Goal: Task Accomplishment & Management: Use online tool/utility

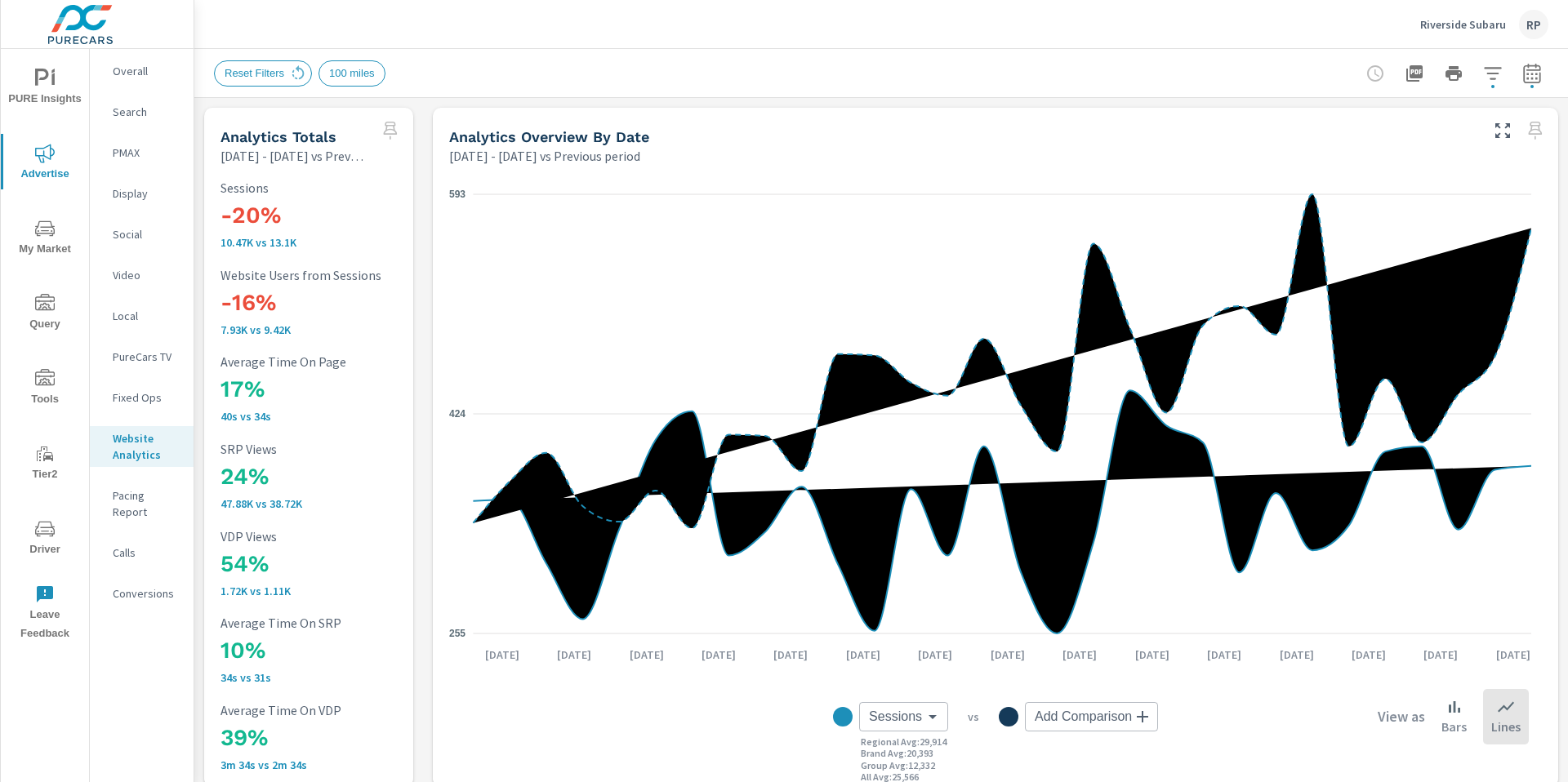
scroll to position [1, 0]
click at [60, 241] on span "My Market" at bounding box center [44, 239] width 78 height 40
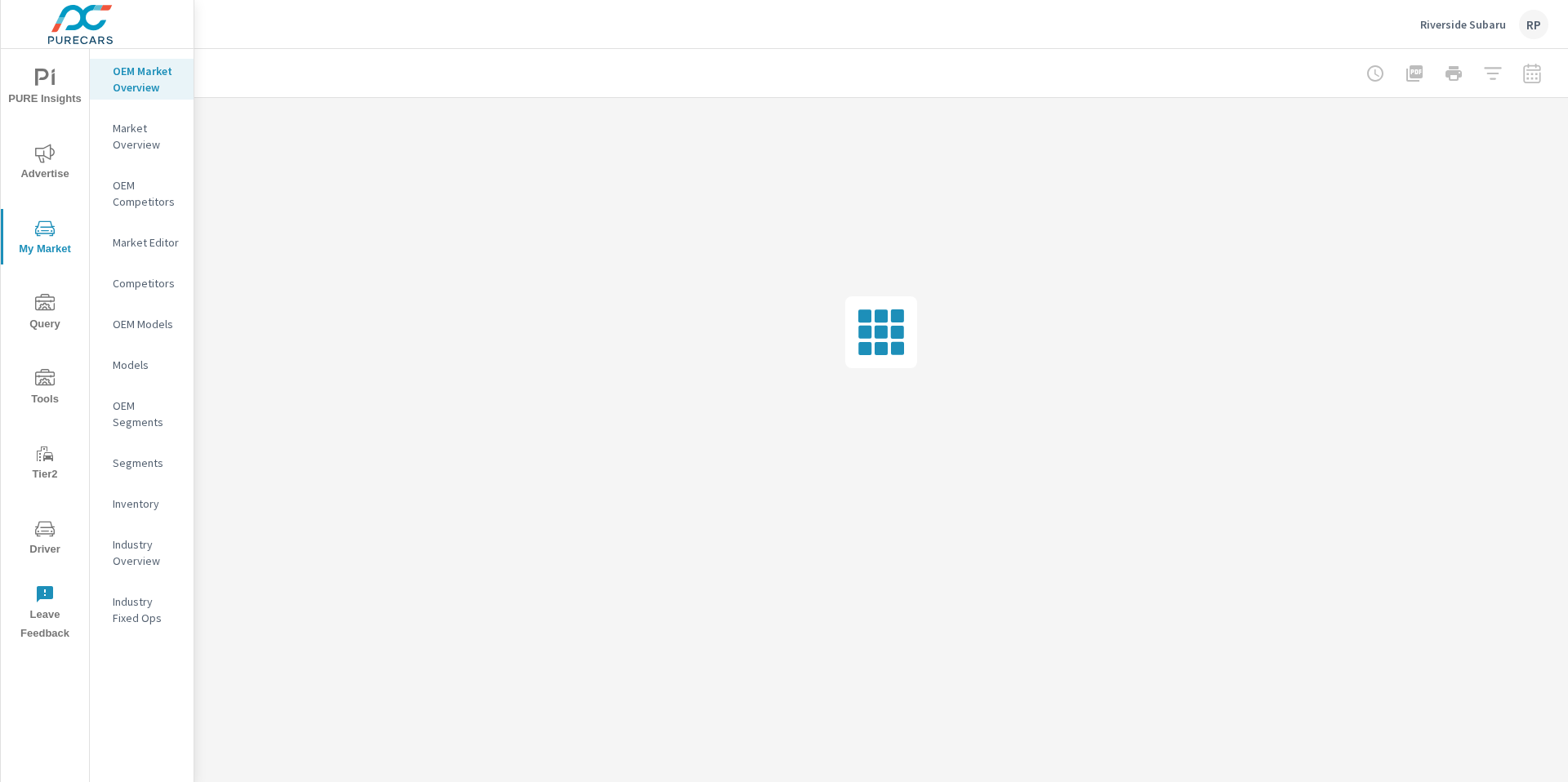
click at [146, 503] on p "Inventory" at bounding box center [146, 503] width 68 height 16
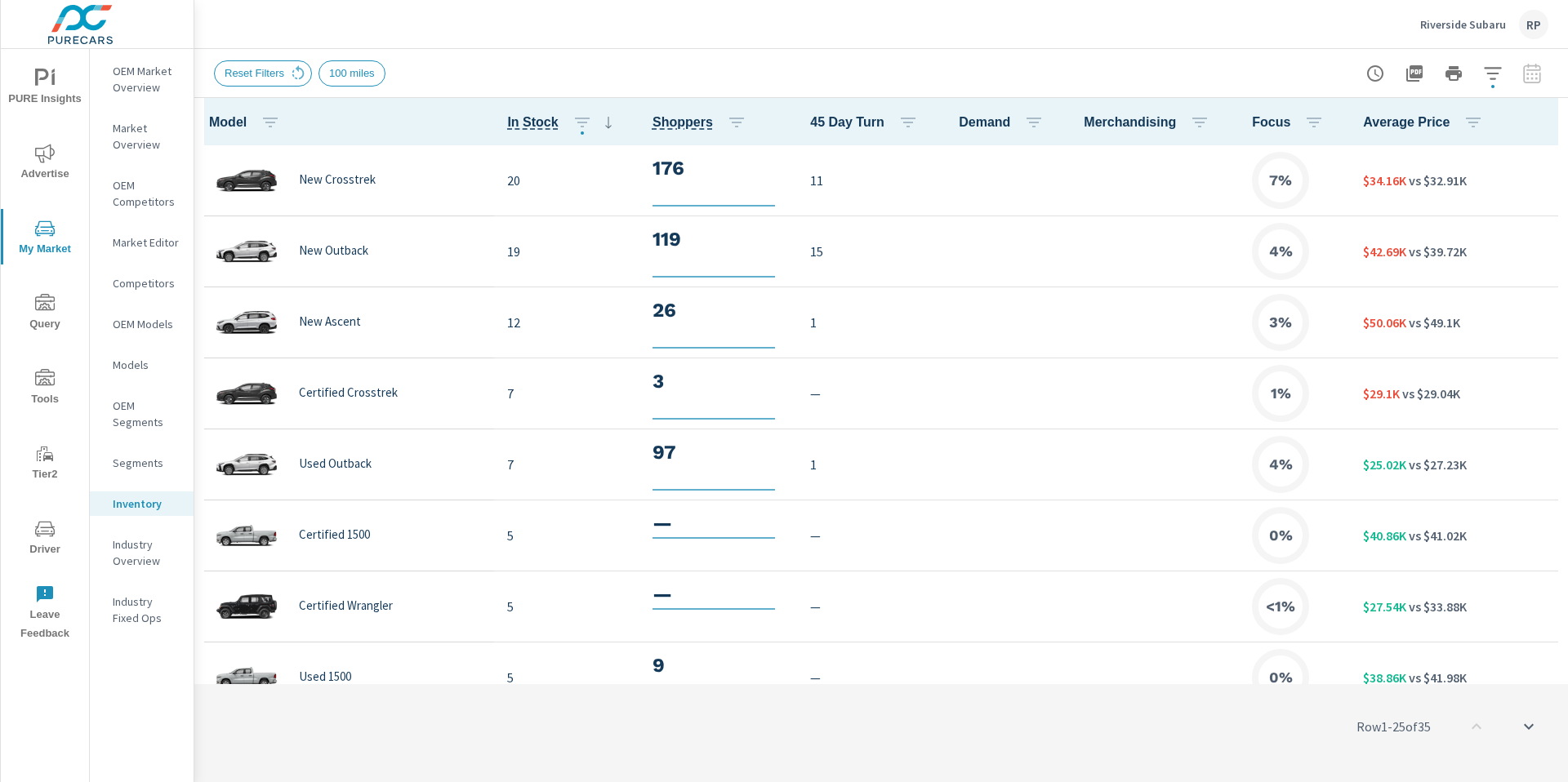
scroll to position [1, 0]
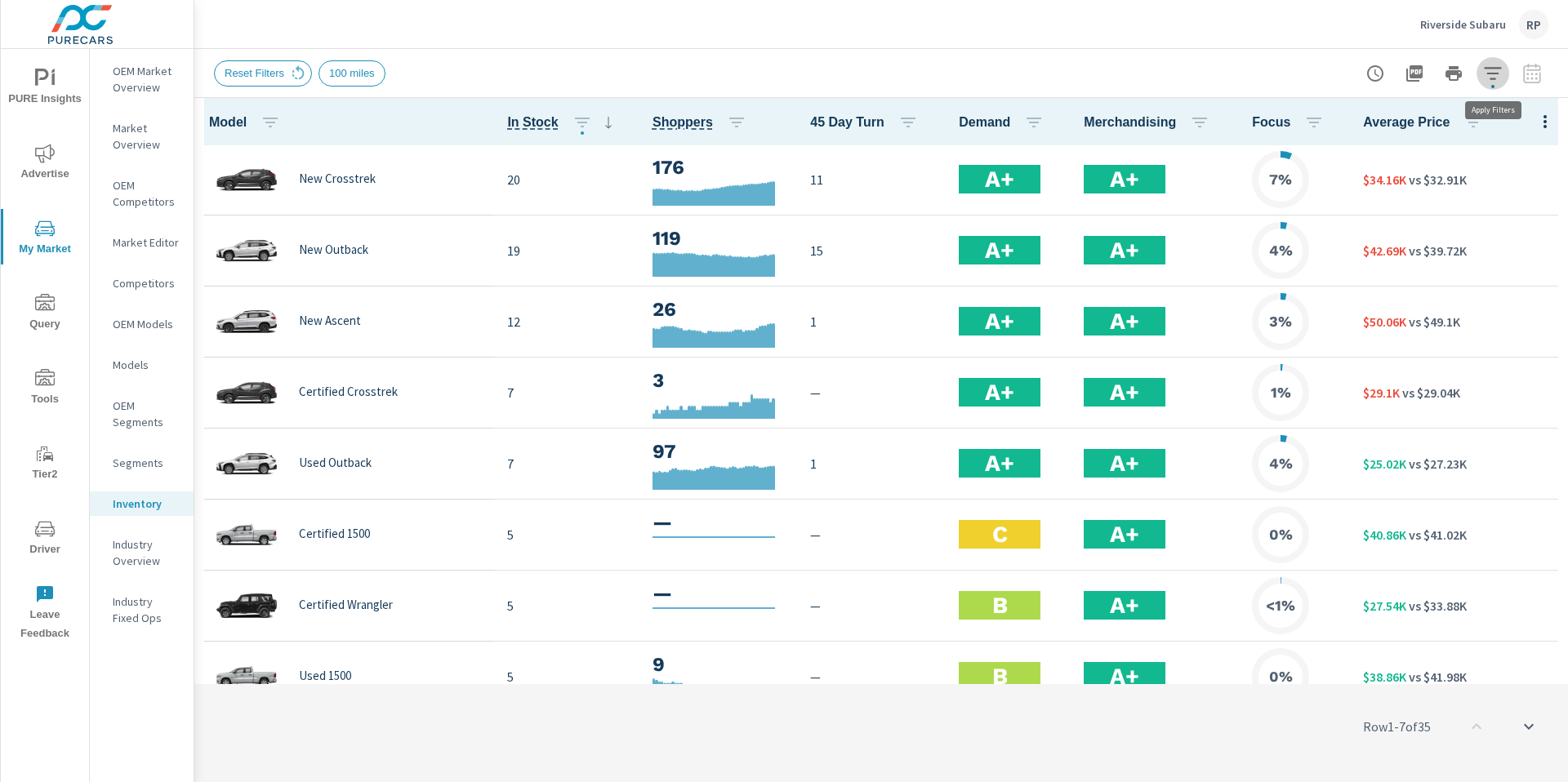
click at [1483, 75] on icon "button" at bounding box center [1493, 73] width 19 height 19
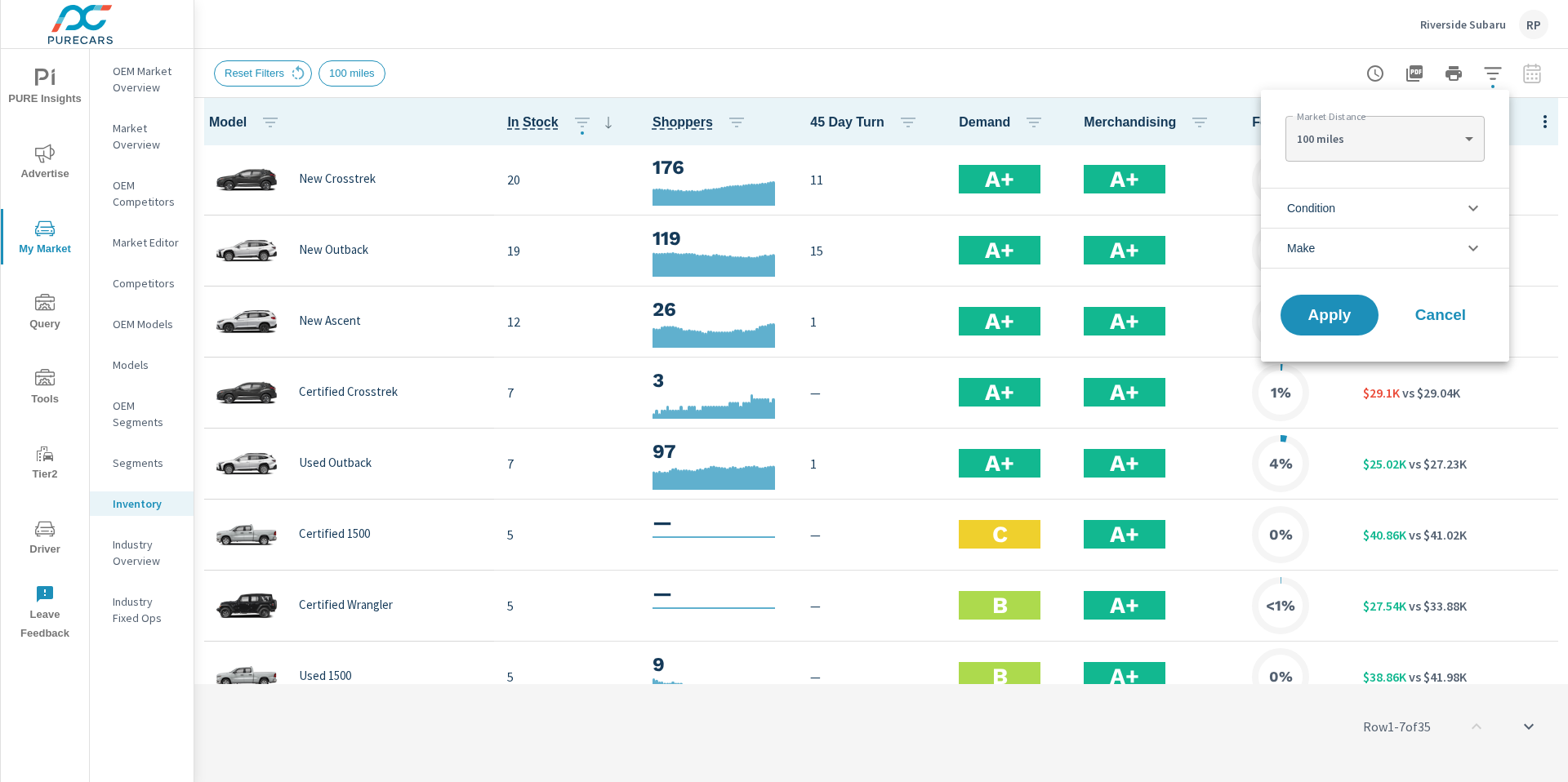
click at [1431, 141] on body "PURE Insights Advertise My Market Query Tools Tier2 Driver Leave Feedback OEM M…" at bounding box center [784, 400] width 1568 height 800
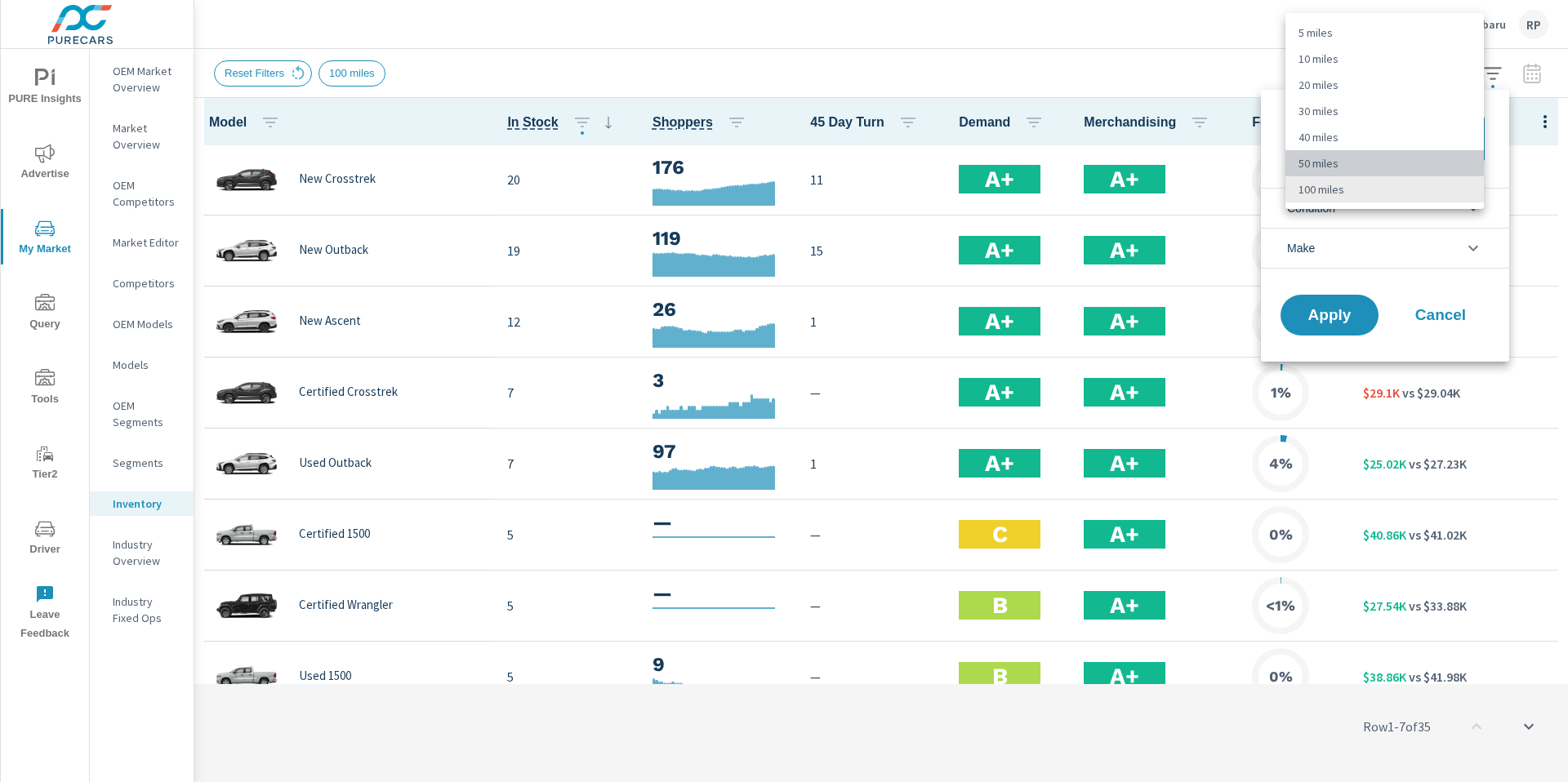
click at [1402, 164] on li "50 miles" at bounding box center [1384, 163] width 199 height 26
type Distance "50"
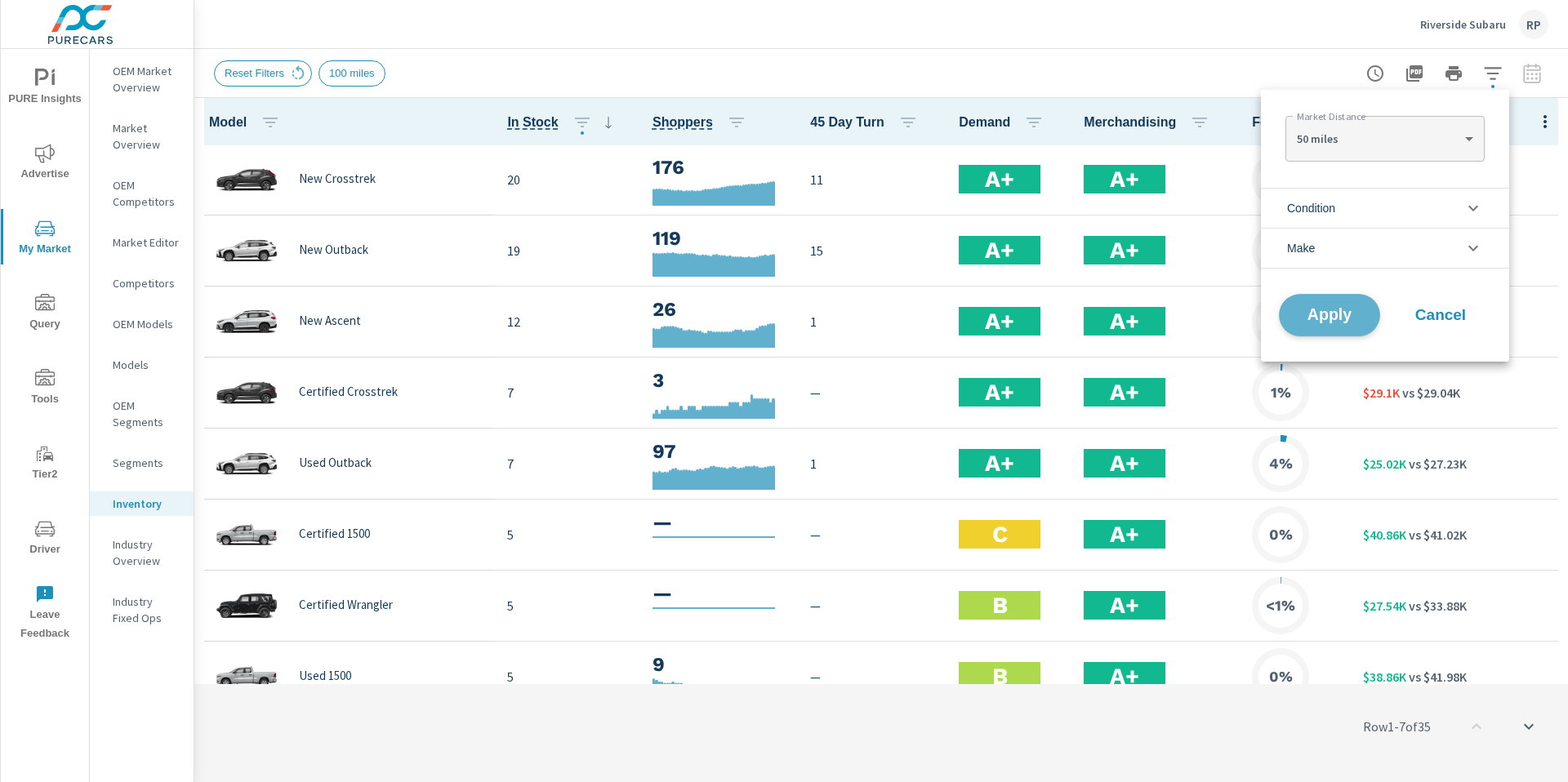
click at [1339, 324] on button "Apply" at bounding box center [1329, 315] width 101 height 43
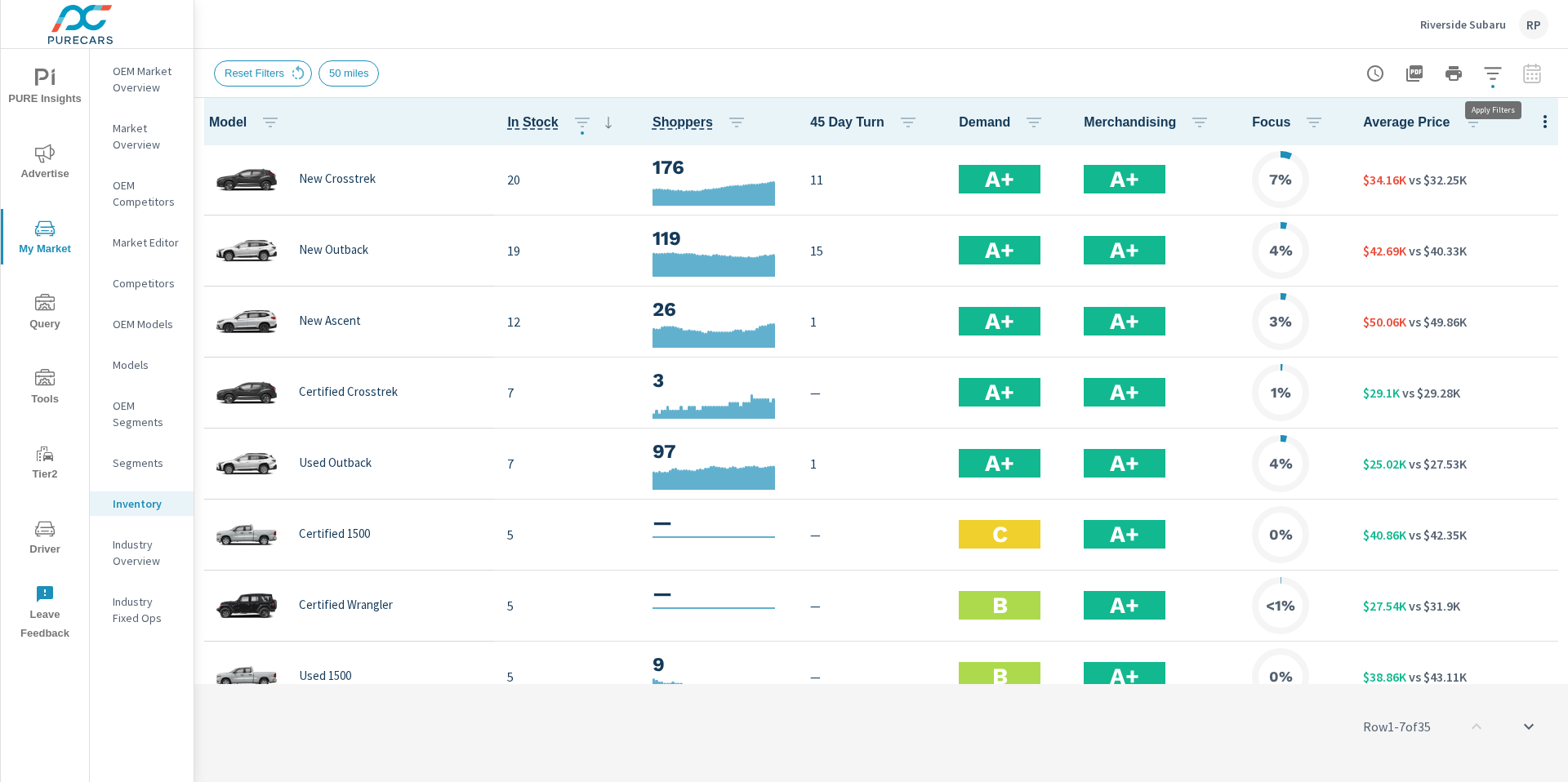
click at [1488, 75] on icon "button" at bounding box center [1493, 73] width 19 height 19
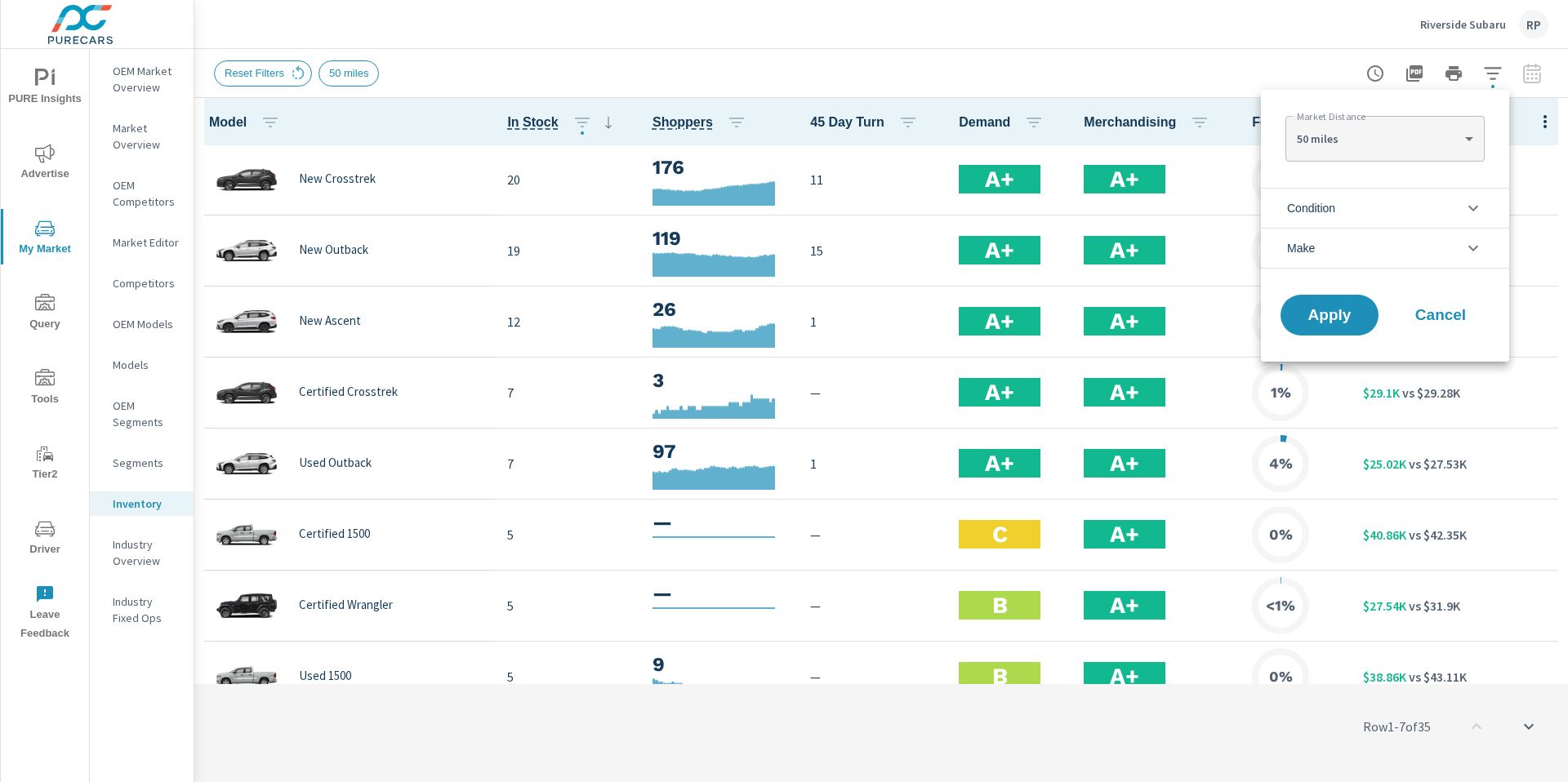
click at [1411, 127] on body "PURE Insights Advertise My Market Query Tools Tier2 Driver Leave Feedback OEM M…" at bounding box center [784, 400] width 1568 height 800
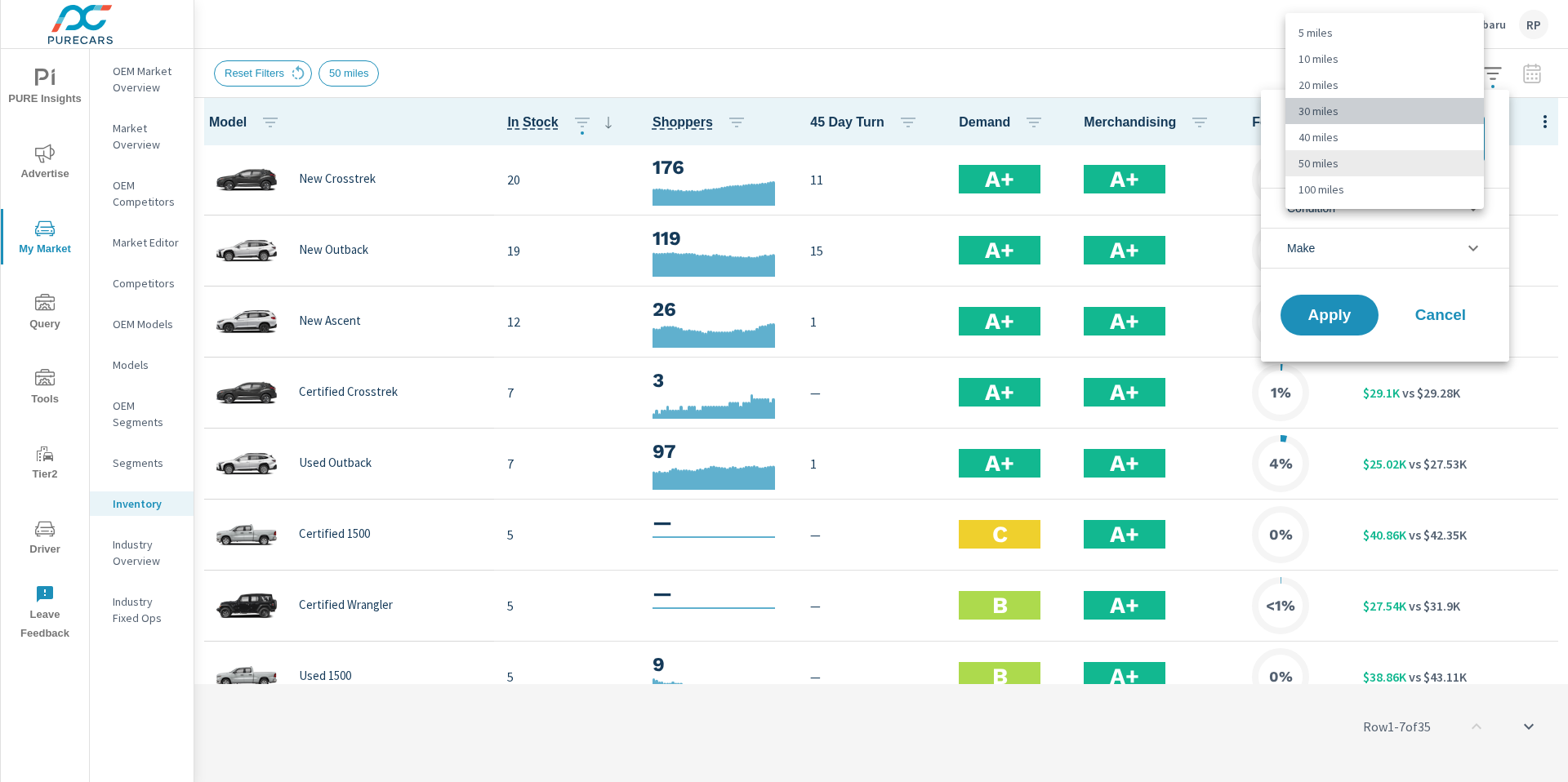
click at [1402, 121] on li "30 miles" at bounding box center [1384, 111] width 199 height 26
type Distance "30"
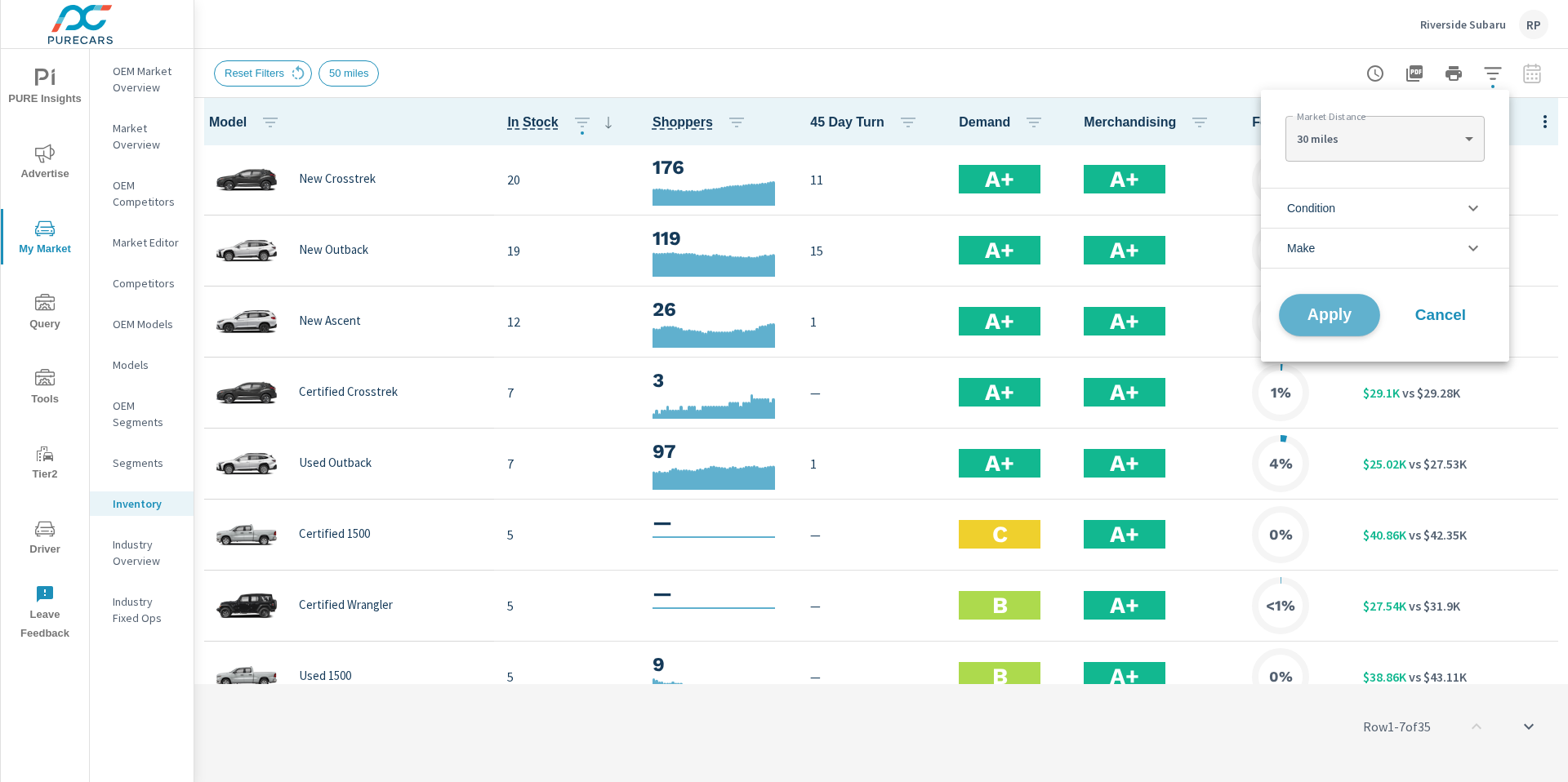
click at [1327, 325] on button "Apply" at bounding box center [1329, 315] width 101 height 43
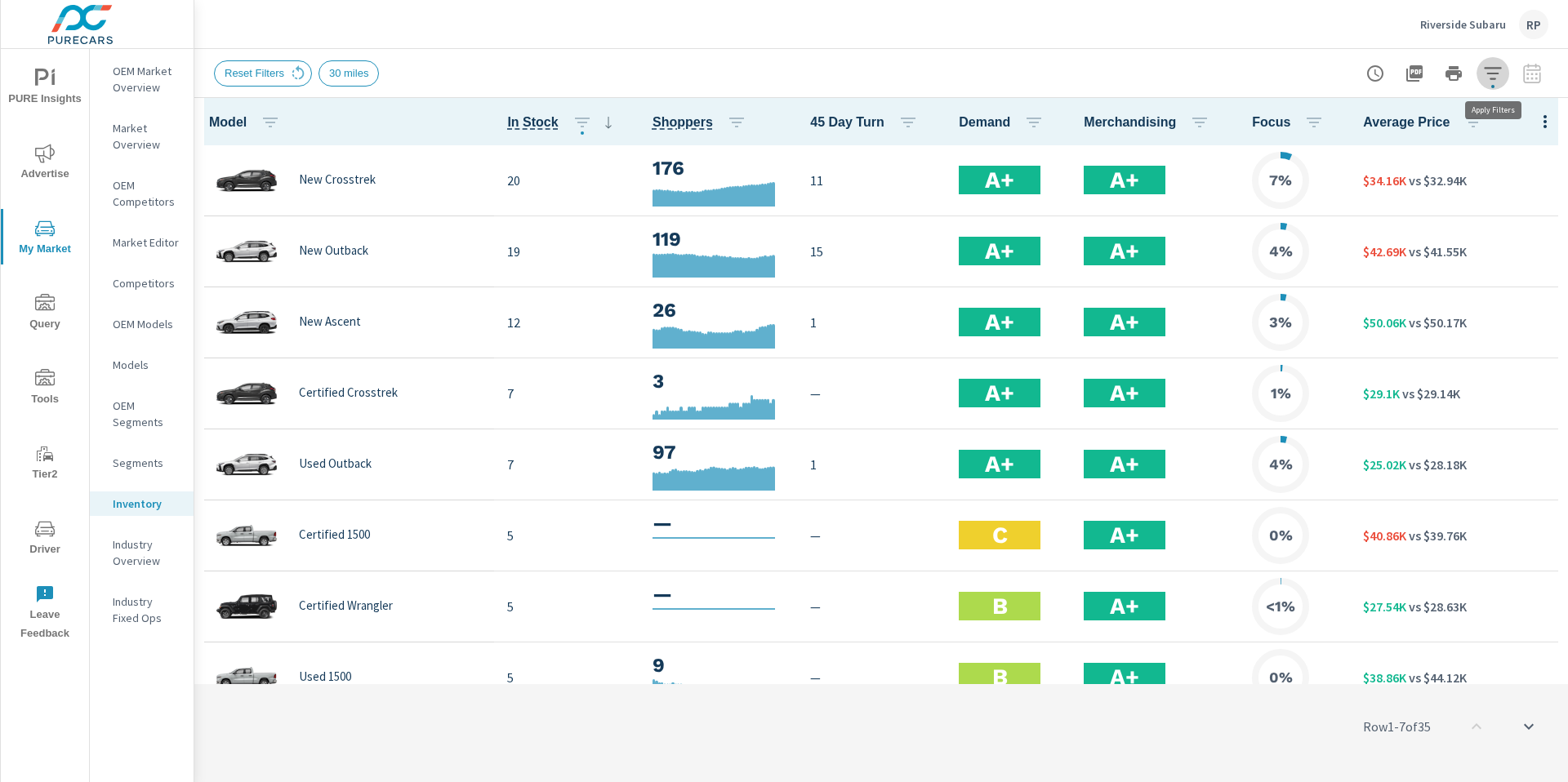
click at [1498, 77] on icon "button" at bounding box center [1493, 73] width 19 height 19
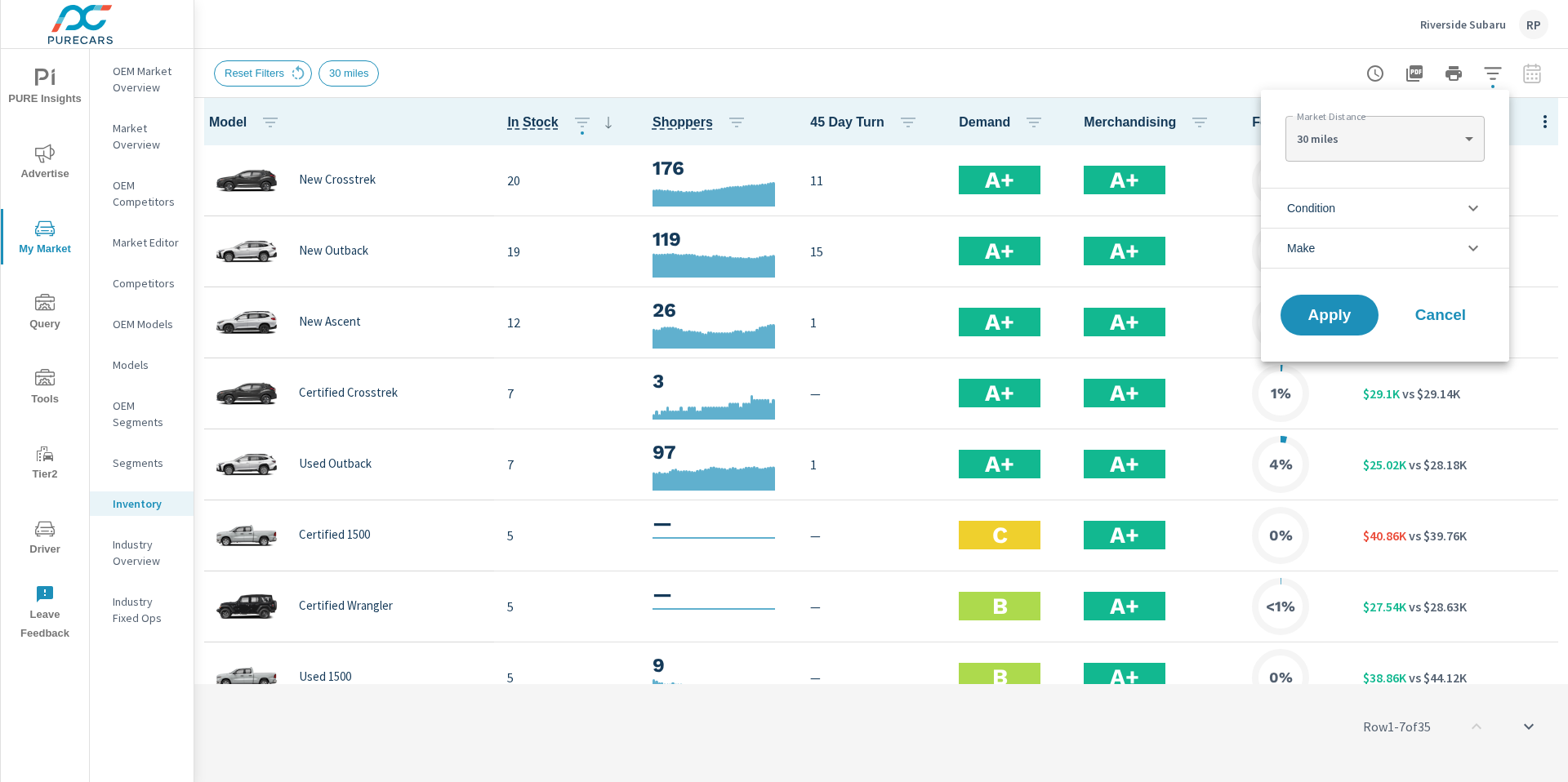
click at [1449, 159] on div "30 miles 30 ​" at bounding box center [1384, 138] width 199 height 46
click at [1444, 142] on body "PURE Insights Advertise My Market Query Tools Tier2 Driver Leave Feedback OEM M…" at bounding box center [784, 400] width 1568 height 800
click at [1429, 112] on li "20 miles" at bounding box center [1384, 112] width 199 height 26
type Distance "20"
click at [1321, 318] on span "Apply" at bounding box center [1330, 315] width 67 height 16
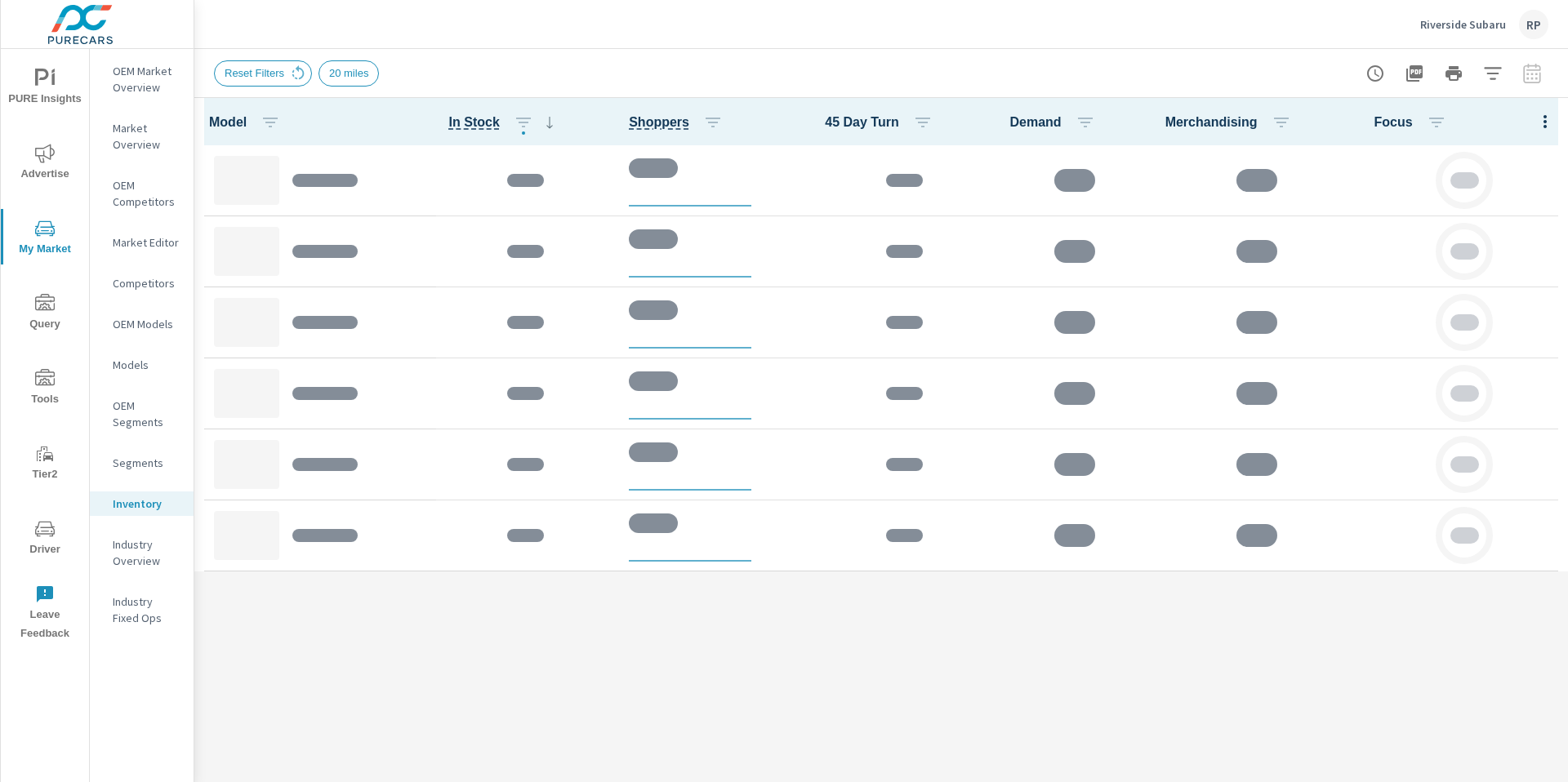
click at [1250, 63] on div "Reset Filters 20 miles" at bounding box center [766, 73] width 1106 height 26
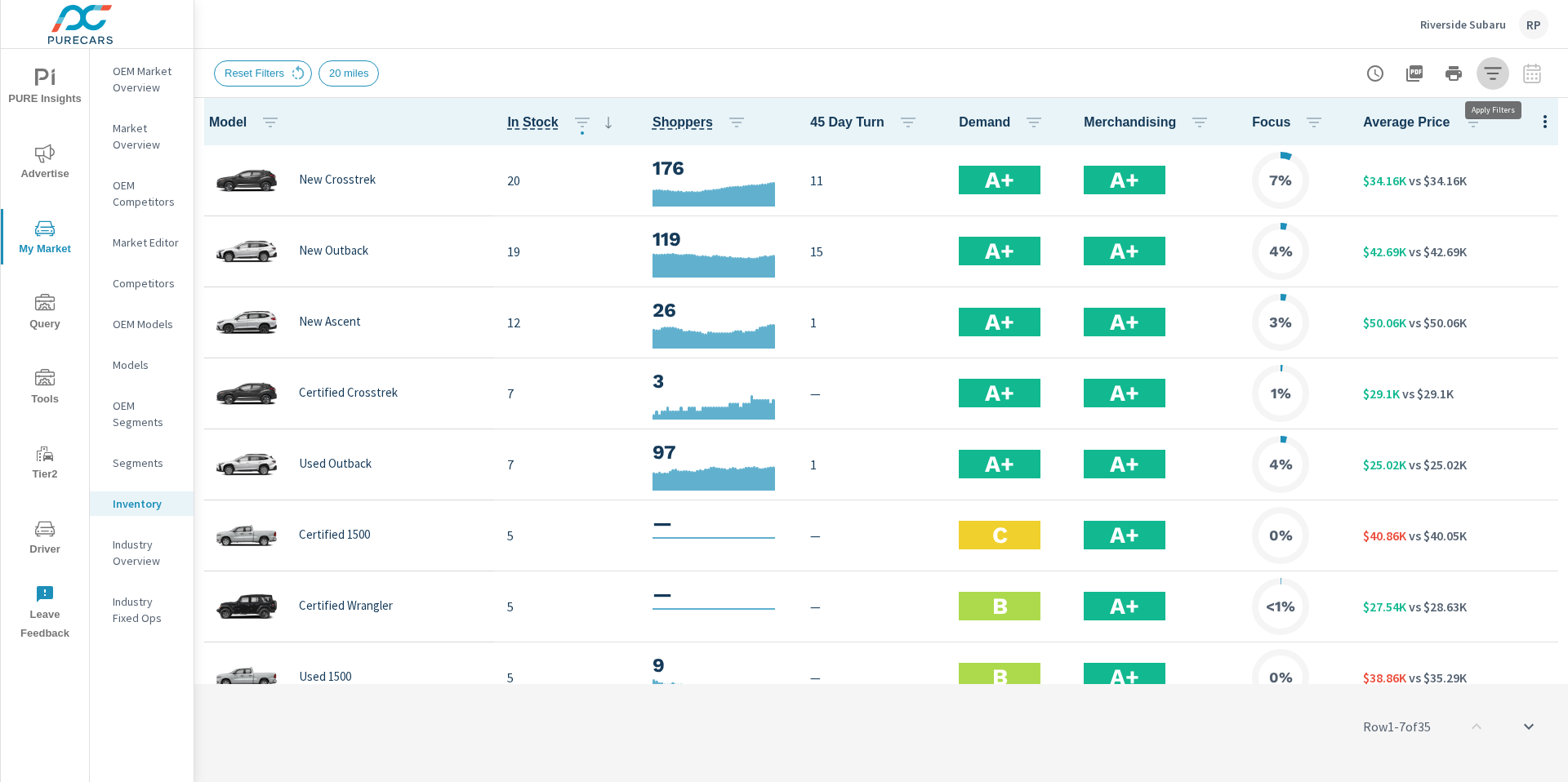
click at [1491, 69] on icon "button" at bounding box center [1493, 73] width 19 height 19
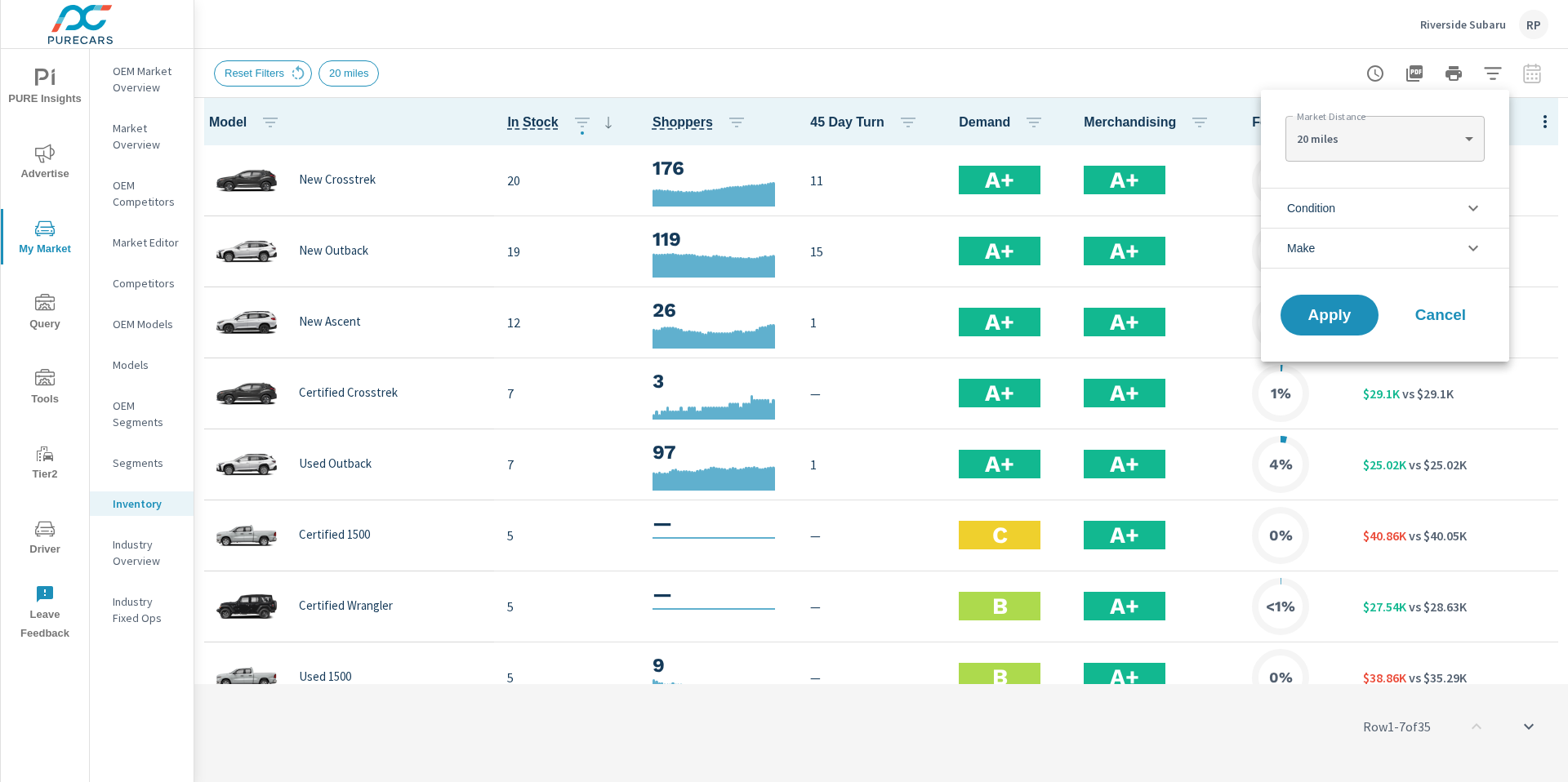
click at [1394, 145] on body "PURE Insights Advertise My Market Query Tools Tier2 Driver Leave Feedback OEM M…" at bounding box center [784, 400] width 1568 height 800
click at [1389, 172] on li "30 miles" at bounding box center [1384, 164] width 199 height 26
type Distance "30"
click at [1338, 315] on span "Apply" at bounding box center [1330, 315] width 67 height 16
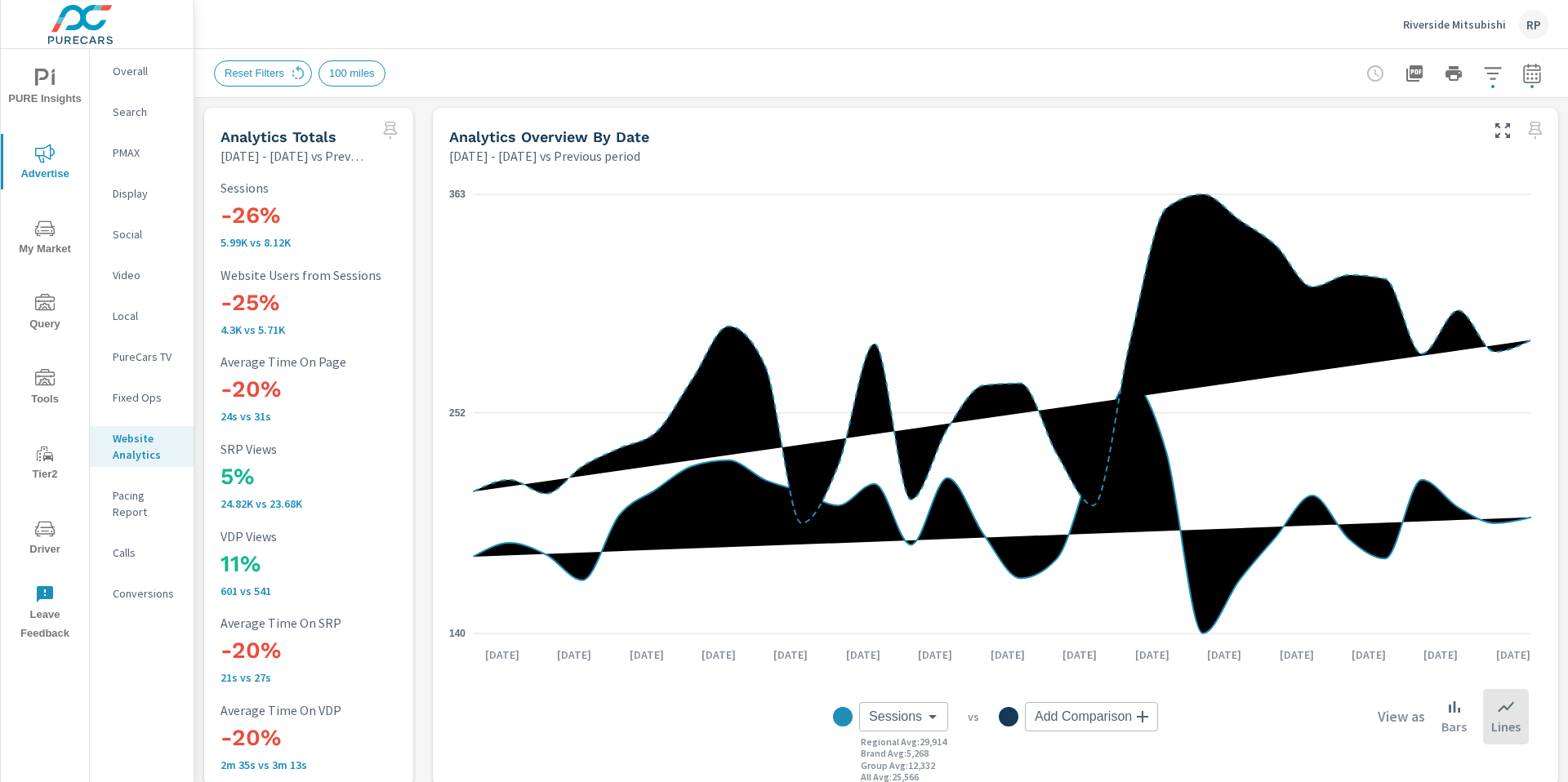
scroll to position [1, 0]
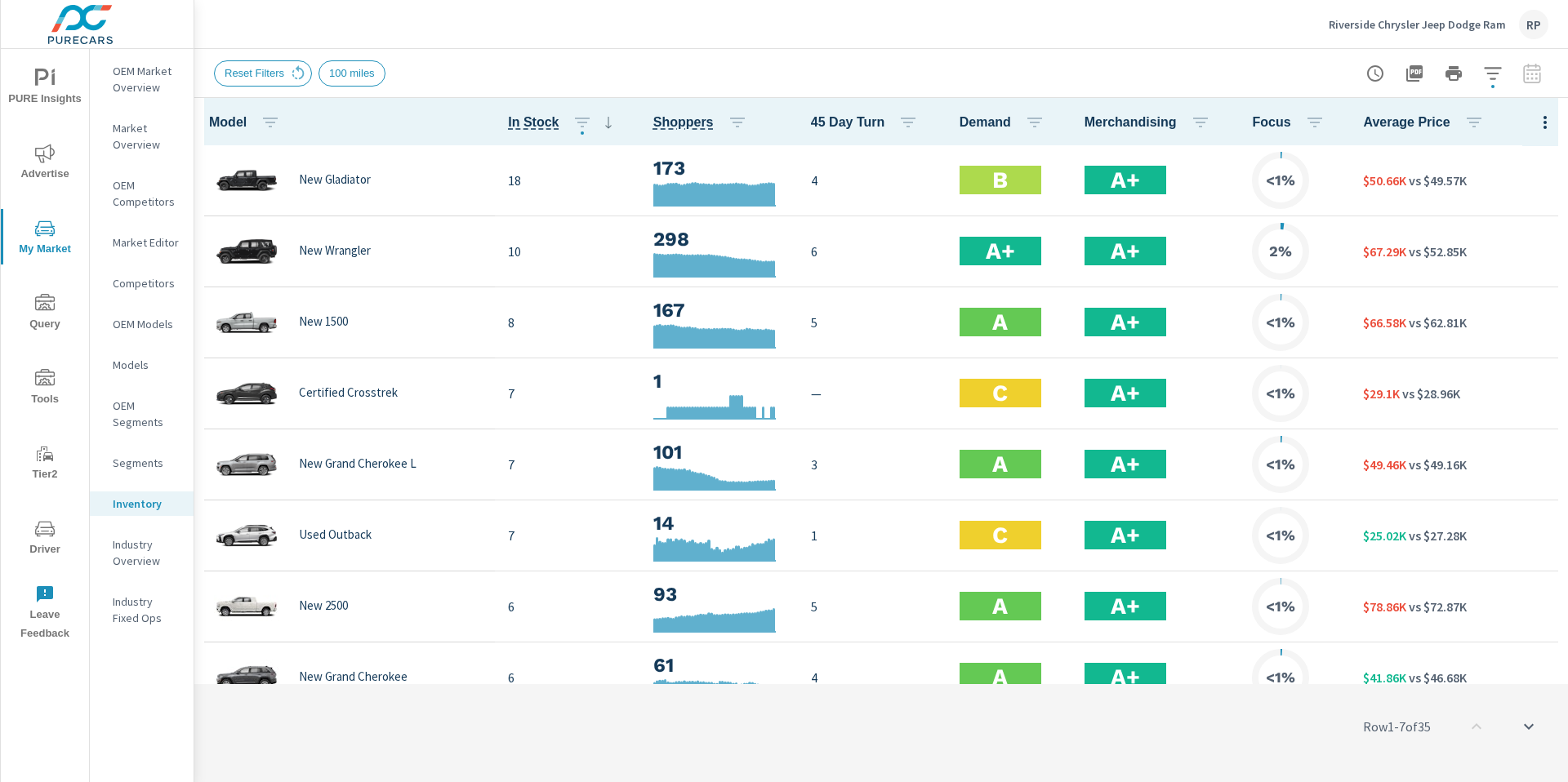
scroll to position [1, 0]
click at [1490, 75] on icon "button" at bounding box center [1493, 73] width 19 height 19
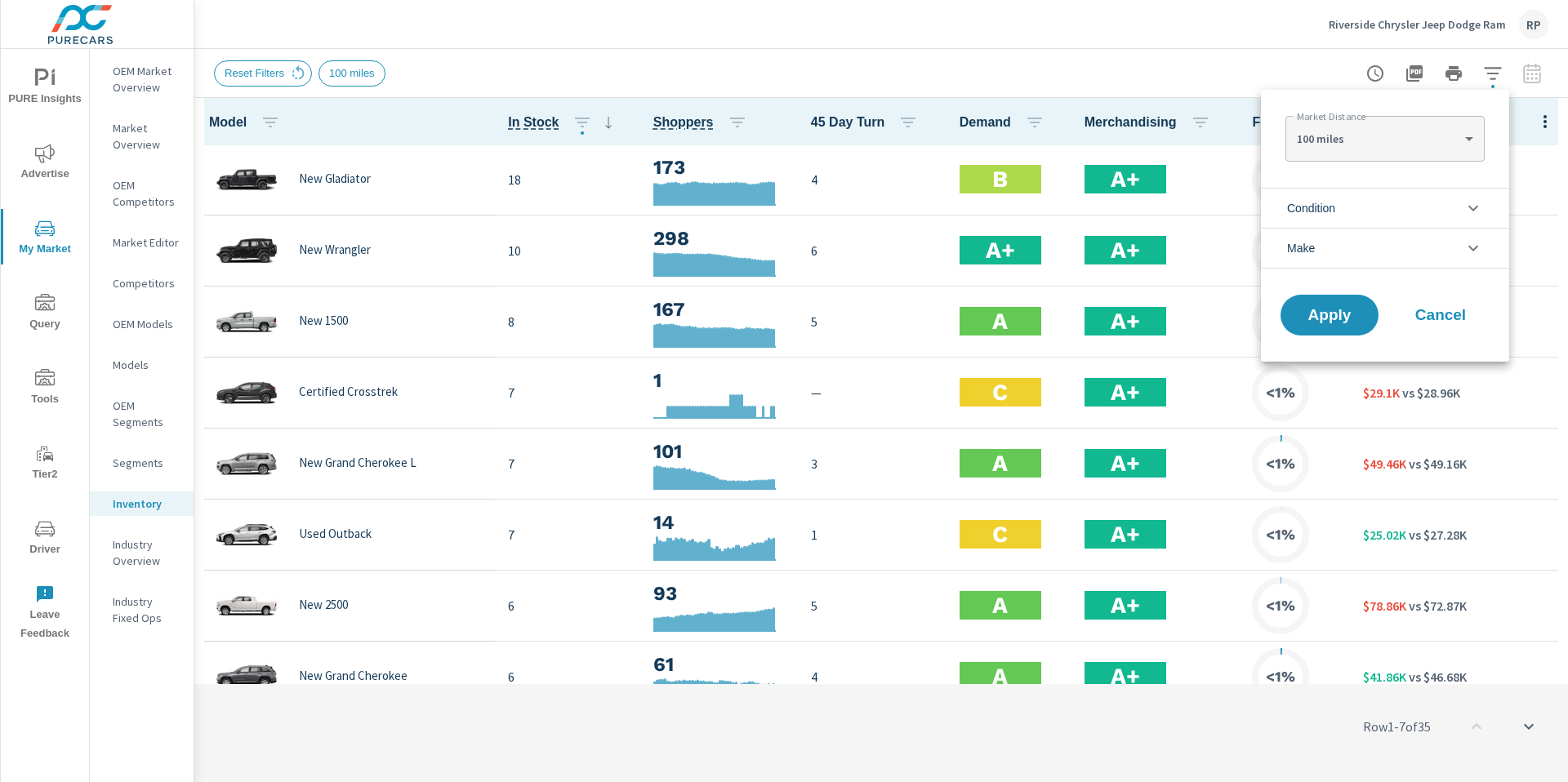
click at [1388, 151] on body "PURE Insights Advertise My Market Query Tools Tier2 Driver Leave Feedback OEM M…" at bounding box center [784, 400] width 1568 height 800
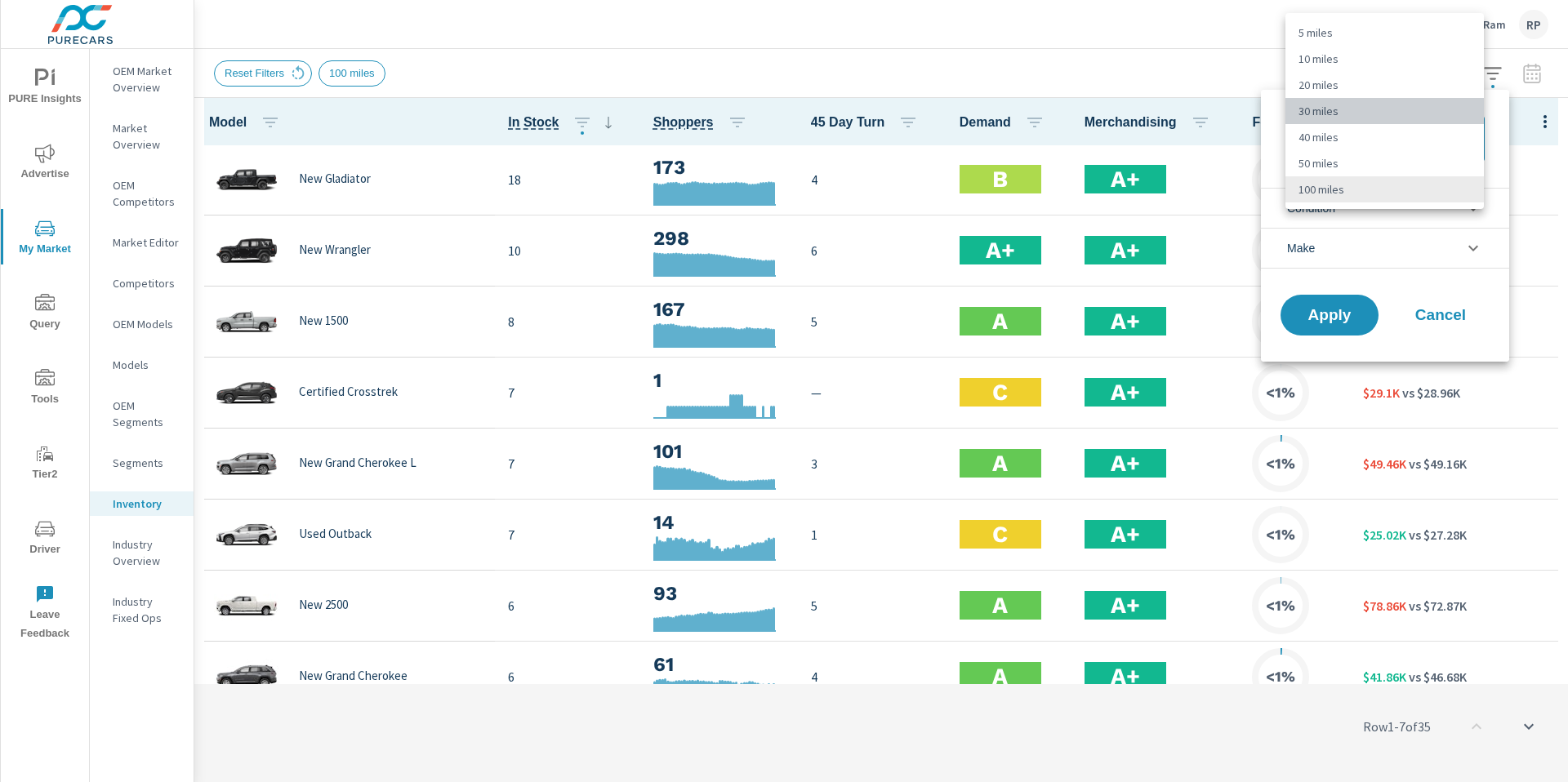
click at [1368, 101] on li "30 miles" at bounding box center [1384, 111] width 199 height 26
type Distance "30"
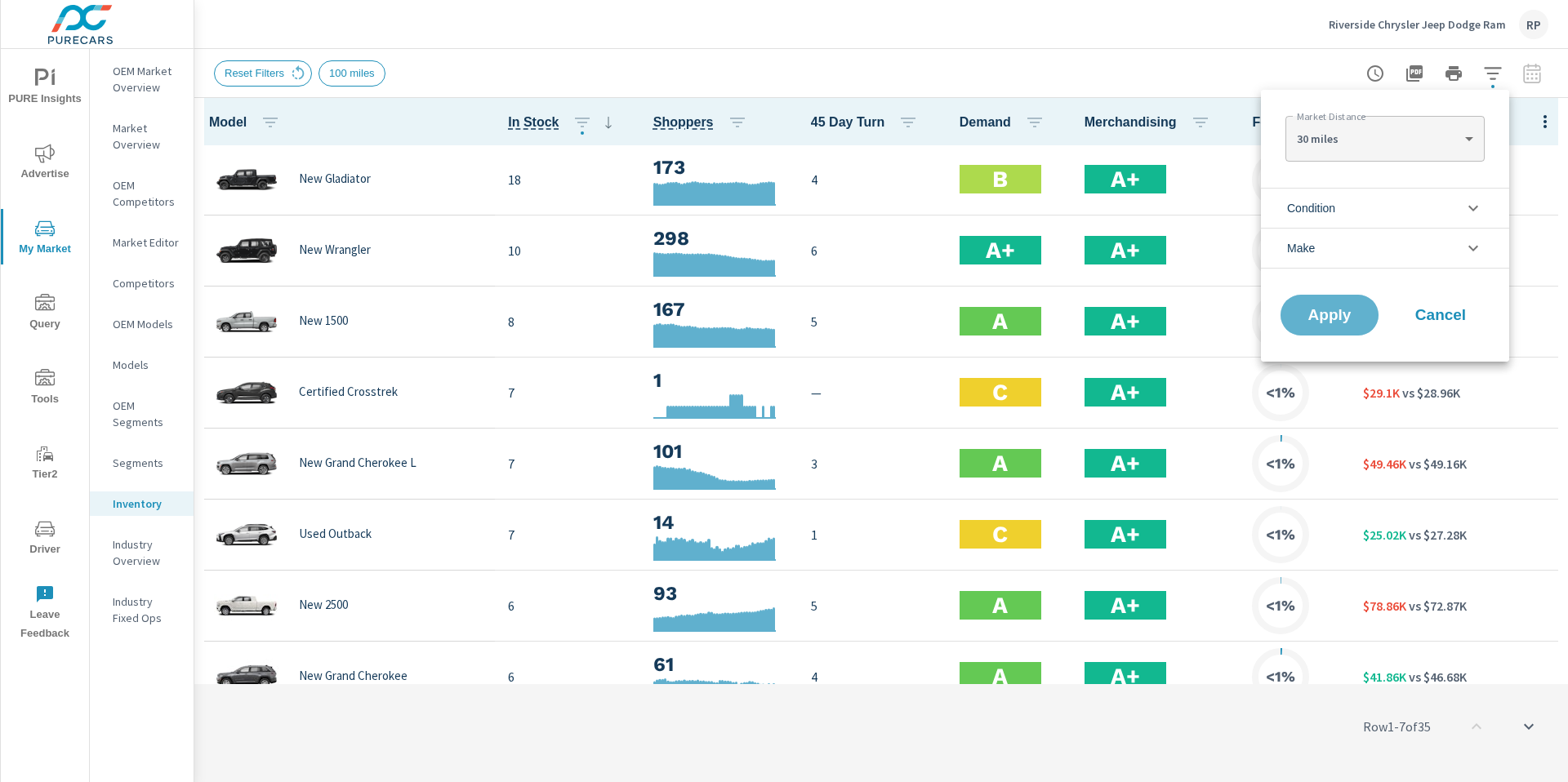
drag, startPoint x: 1320, startPoint y: 327, endPoint x: 1344, endPoint y: 241, distance: 89.3
click at [1321, 326] on button "Apply" at bounding box center [1329, 315] width 98 height 41
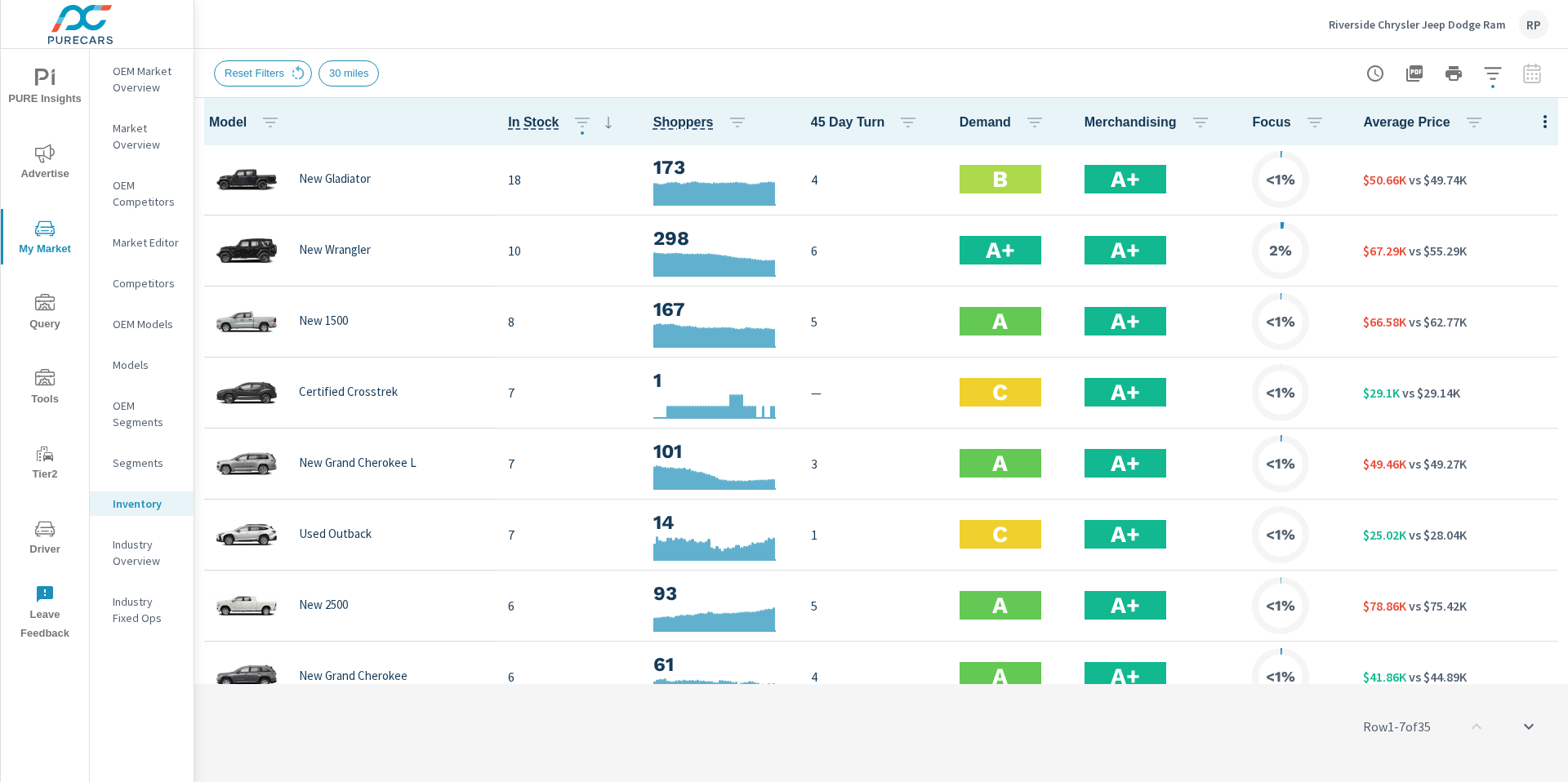
click at [57, 537] on span "Driver" at bounding box center [44, 539] width 78 height 40
